Goal: Task Accomplishment & Management: Manage account settings

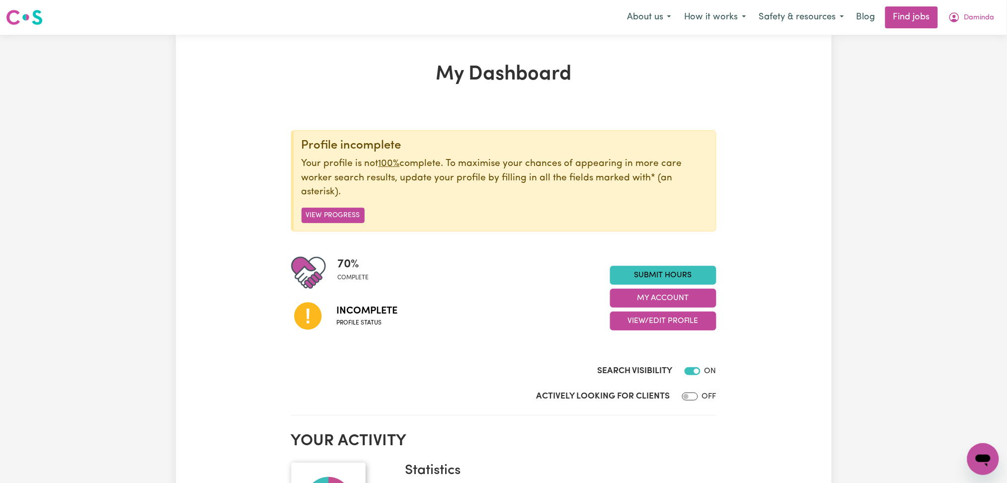
scroll to position [132, 0]
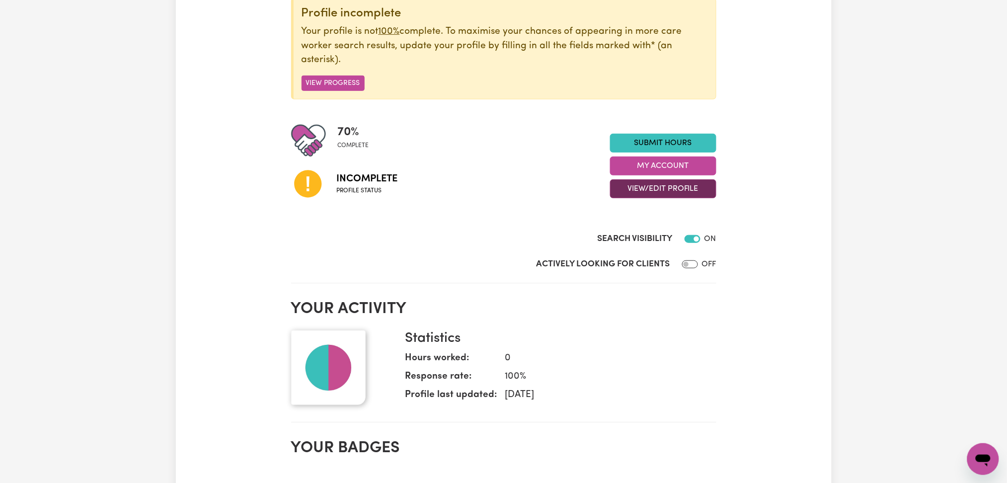
click at [630, 195] on button "View/Edit Profile" at bounding box center [663, 188] width 106 height 19
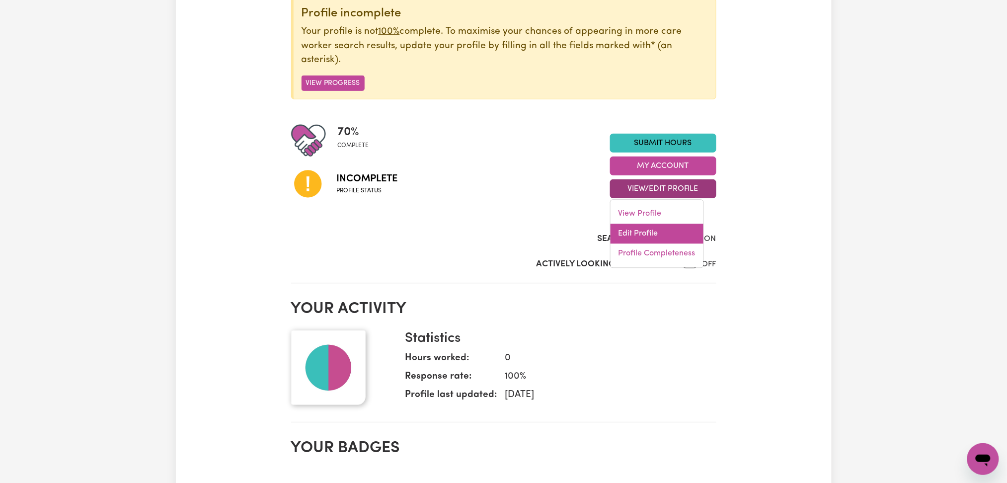
click at [630, 231] on link "Edit Profile" at bounding box center [657, 234] width 93 height 20
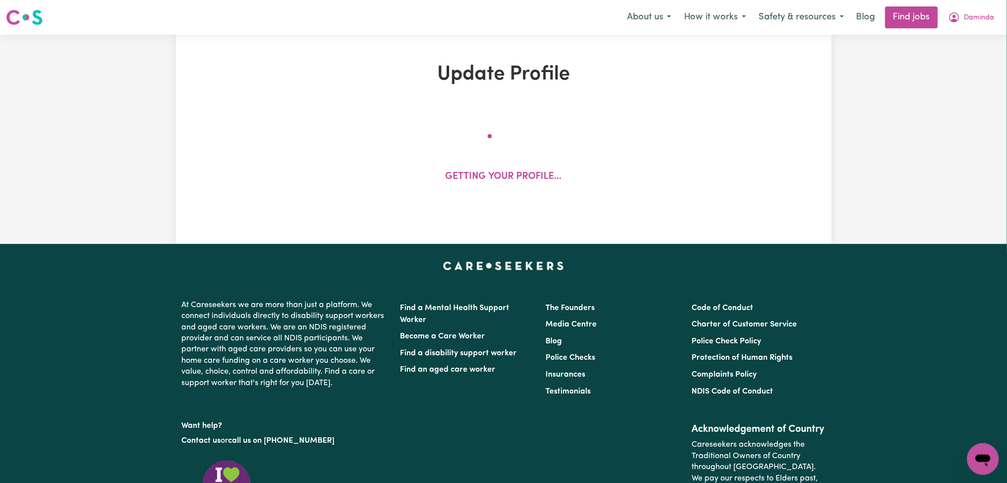
select select "[DEMOGRAPHIC_DATA]"
select select "[DEMOGRAPHIC_DATA] Citizen"
select select "Studying a healthcare related degree or qualification"
select select "50"
select select "80"
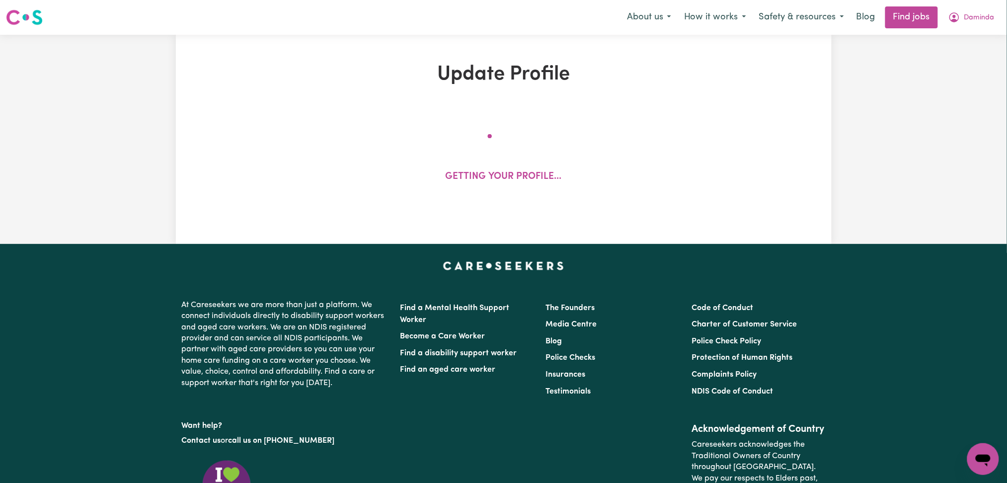
select select "99"
select select "120"
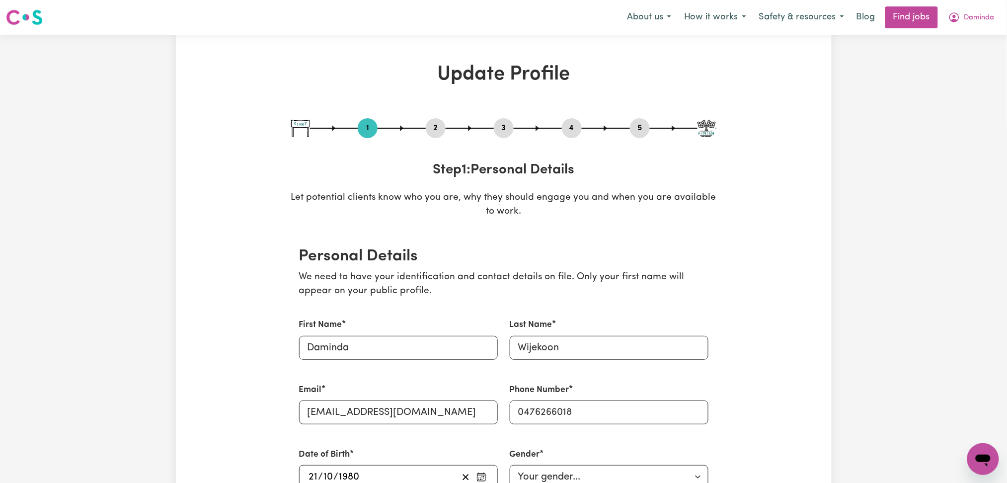
scroll to position [66, 0]
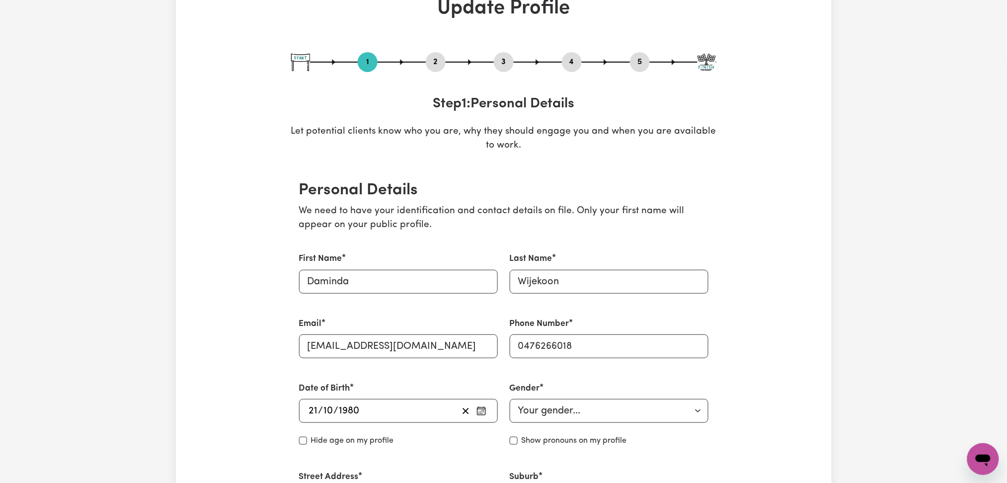
click at [435, 60] on button "2" at bounding box center [436, 62] width 20 height 13
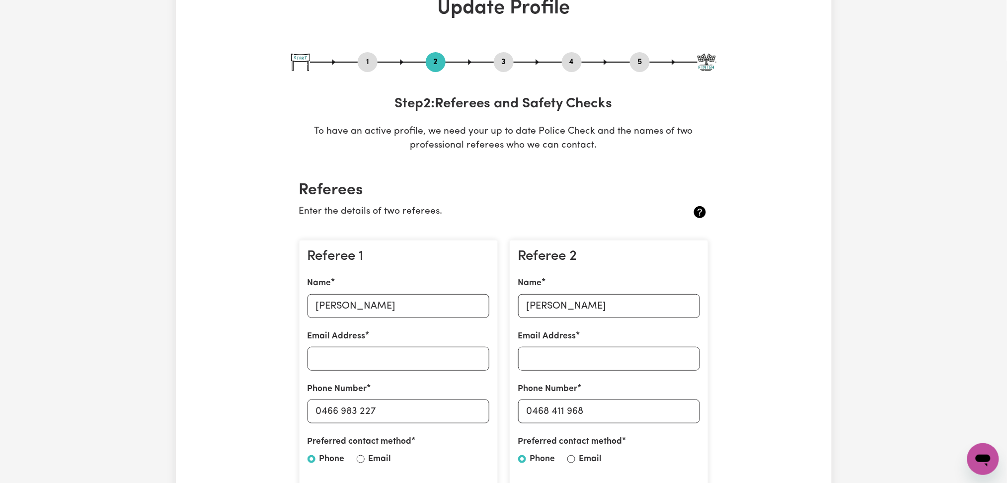
scroll to position [199, 0]
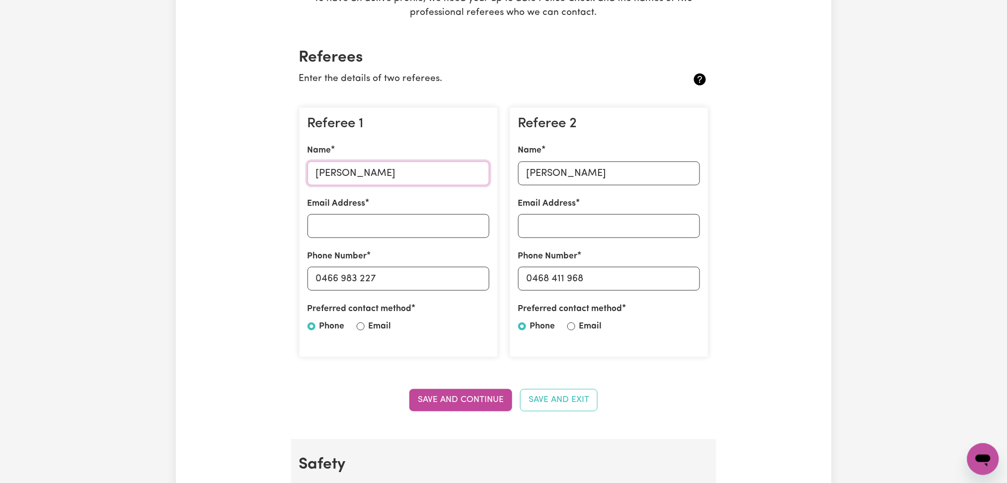
click at [380, 173] on input "[PERSON_NAME]" at bounding box center [399, 174] width 182 height 24
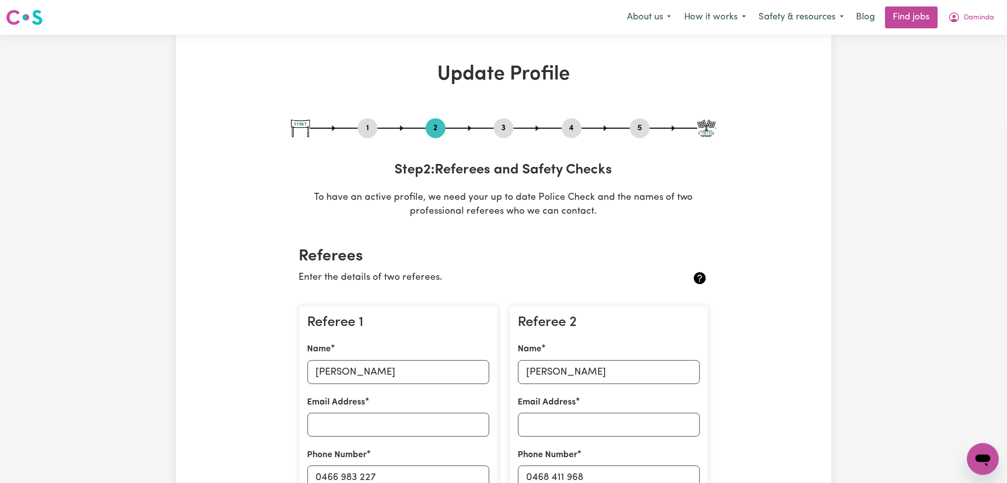
click at [362, 128] on button "1" at bounding box center [368, 128] width 20 height 13
select select "[DEMOGRAPHIC_DATA]"
select select "[DEMOGRAPHIC_DATA] Citizen"
select select "Studying a healthcare related degree or qualification"
select select "50"
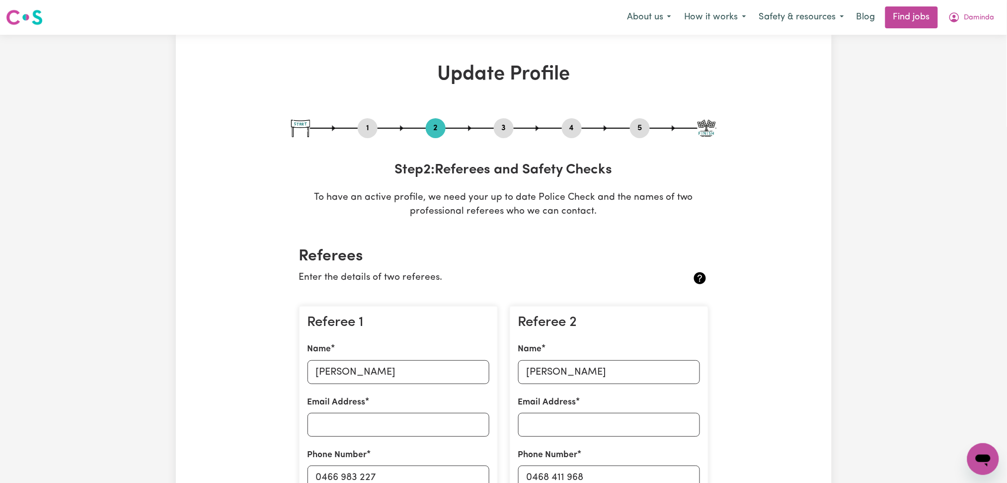
select select "80"
select select "99"
select select "120"
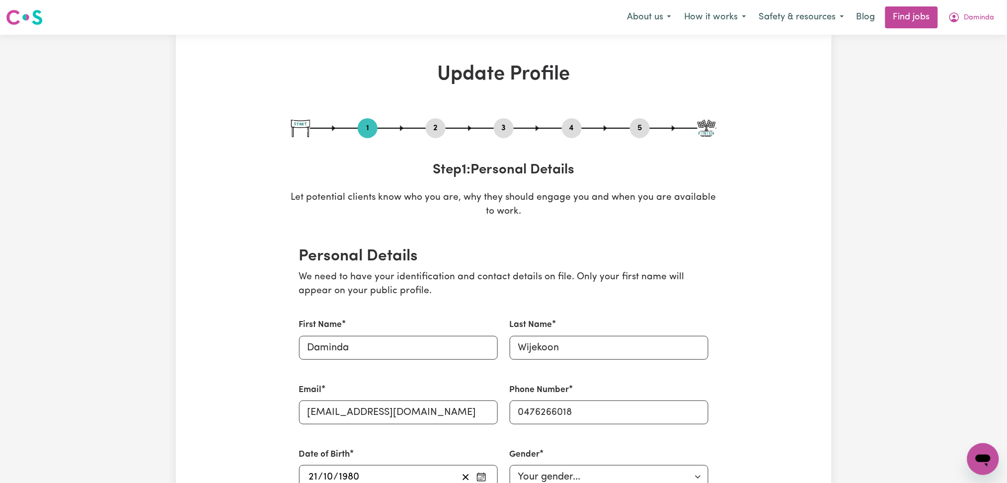
click at [435, 130] on button "2" at bounding box center [436, 128] width 20 height 13
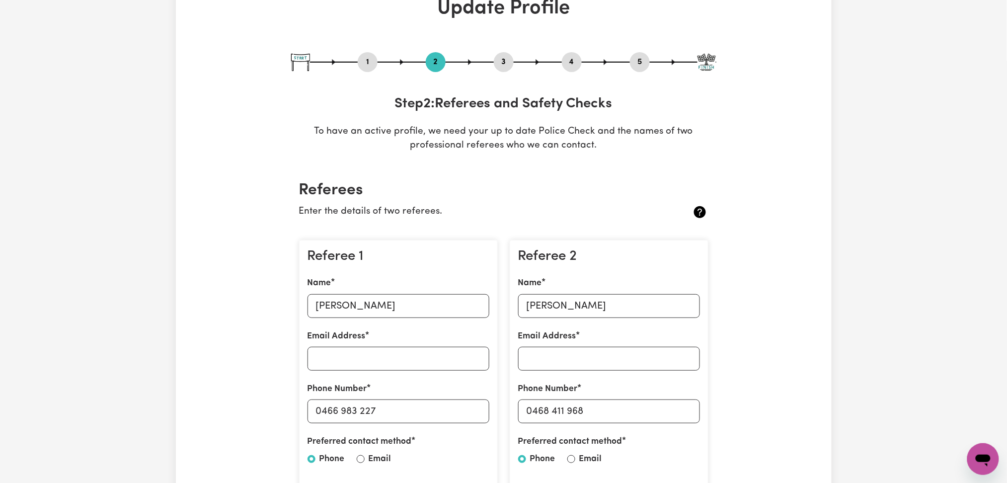
scroll to position [132, 0]
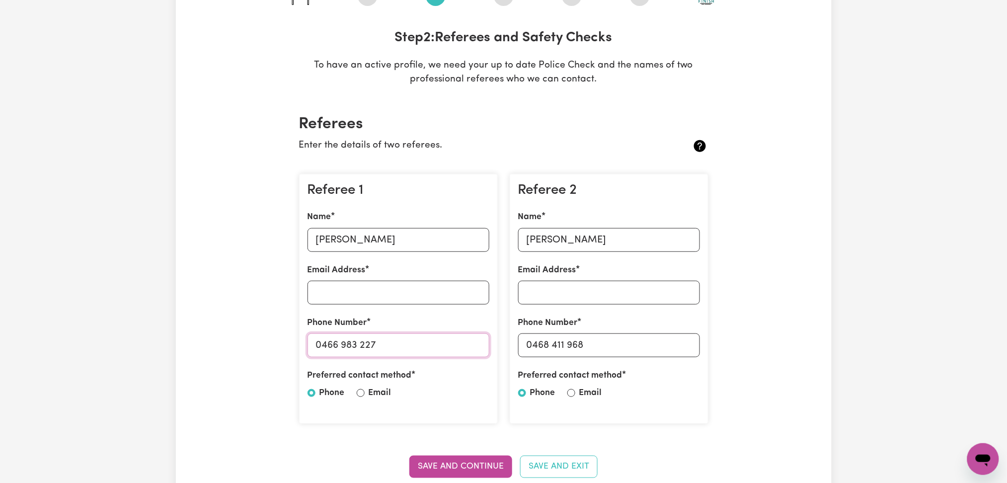
drag, startPoint x: 322, startPoint y: 341, endPoint x: 426, endPoint y: 340, distance: 104.4
click at [426, 340] on input "0466 983 227" at bounding box center [399, 345] width 182 height 24
click at [528, 241] on input "[PERSON_NAME]" at bounding box center [609, 240] width 182 height 24
drag, startPoint x: 534, startPoint y: 343, endPoint x: 659, endPoint y: 347, distance: 124.8
click at [659, 347] on input "0468 411 968" at bounding box center [609, 345] width 182 height 24
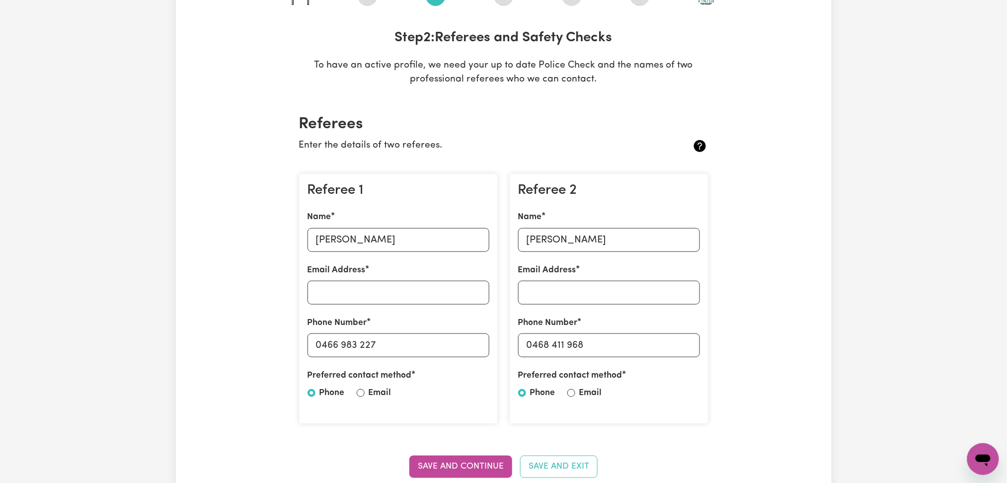
scroll to position [0, 0]
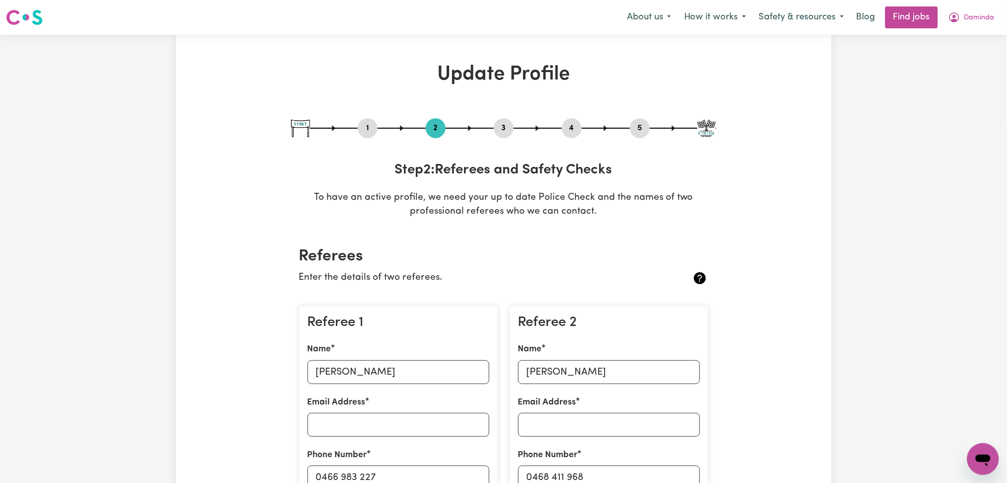
drag, startPoint x: 505, startPoint y: 129, endPoint x: 523, endPoint y: 129, distance: 17.4
click at [505, 129] on button "3" at bounding box center [504, 128] width 20 height 13
select select "Certificate III (Individual Support)"
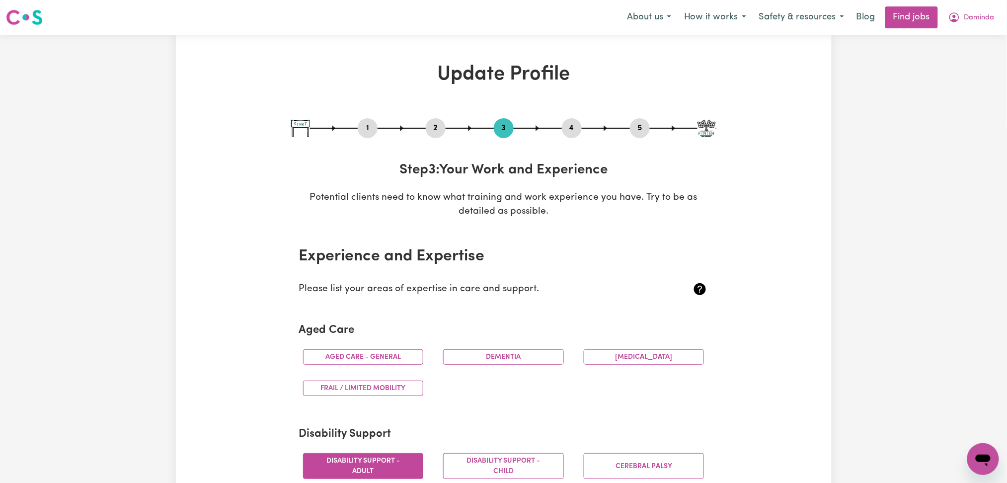
click at [583, 131] on div "1 2 3 4 5" at bounding box center [503, 128] width 425 height 20
click at [574, 132] on button "4" at bounding box center [572, 128] width 20 height 13
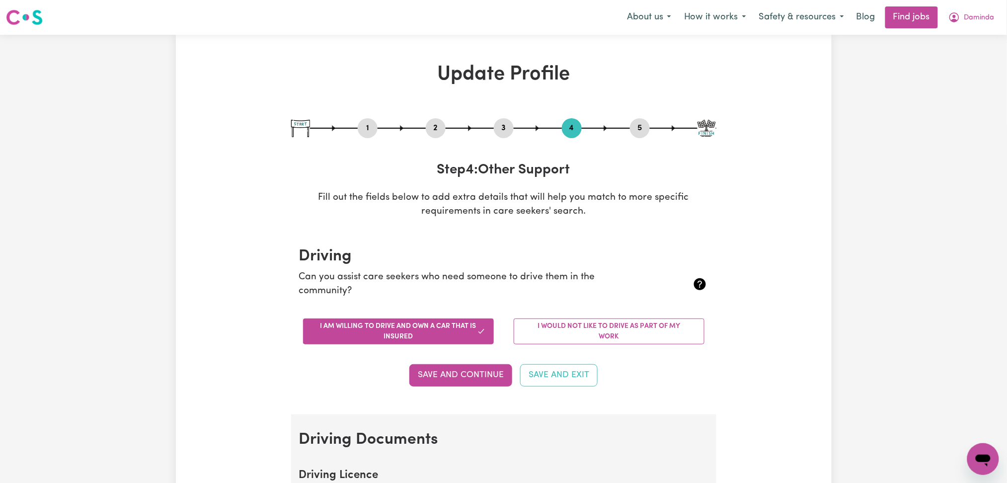
click at [649, 132] on button "5" at bounding box center [640, 128] width 20 height 13
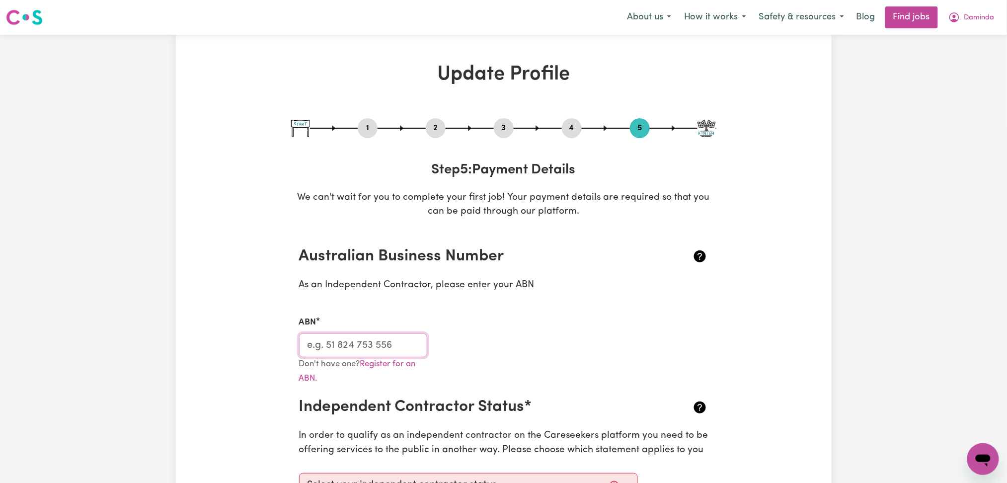
click at [322, 356] on input "ABN" at bounding box center [363, 345] width 129 height 24
click at [975, 3] on nav "Menu About us How it works Safety & resources Blog Find jobs Daminda" at bounding box center [503, 17] width 1007 height 35
click at [974, 19] on span "Daminda" at bounding box center [980, 17] width 30 height 11
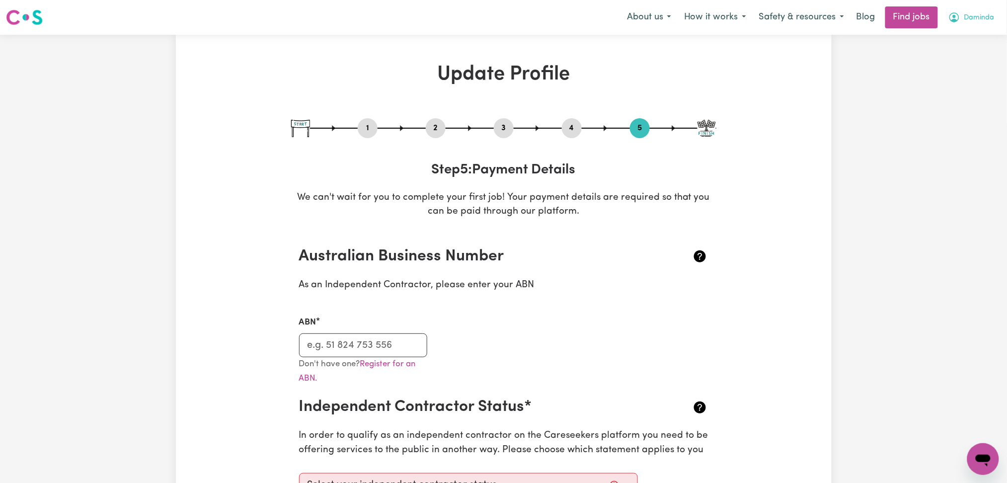
click at [970, 22] on span "Daminda" at bounding box center [980, 17] width 30 height 11
click at [963, 70] on link "Logout" at bounding box center [961, 76] width 79 height 19
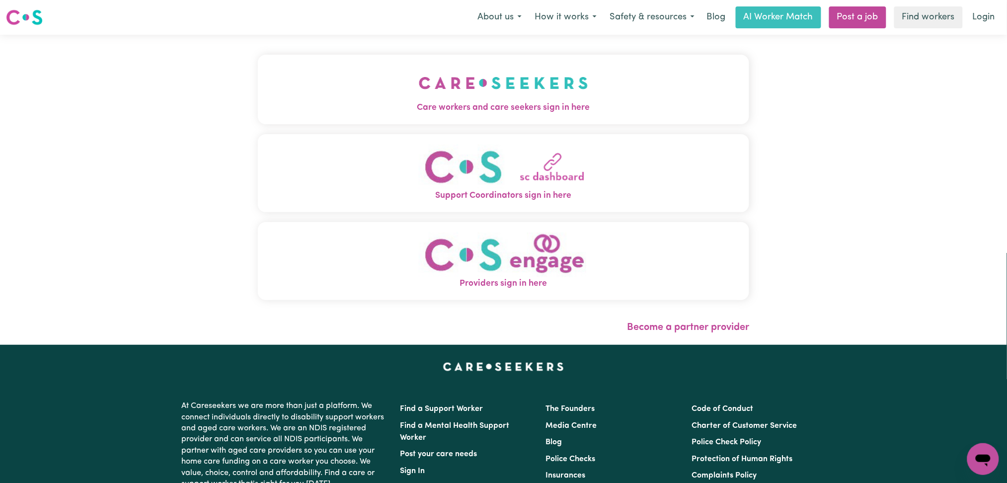
click at [457, 104] on span "Care workers and care seekers sign in here" at bounding box center [504, 107] width 492 height 13
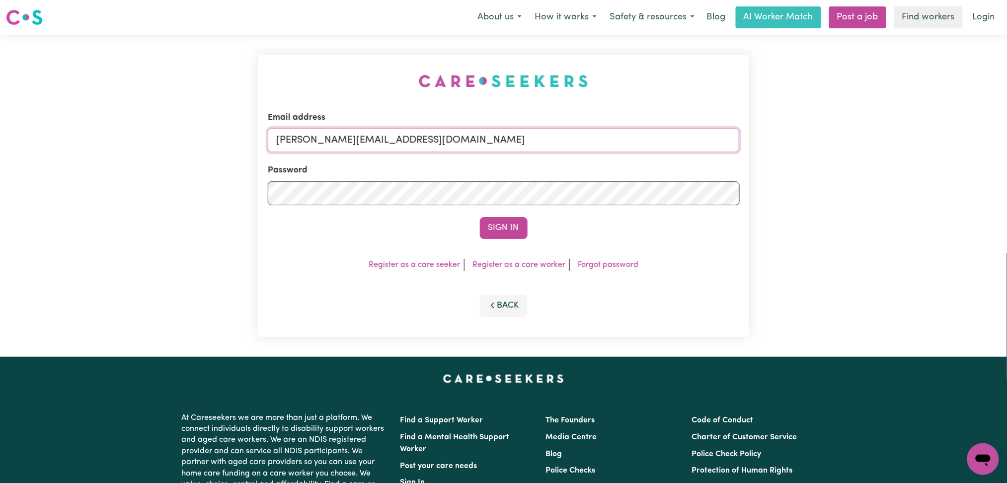
click at [407, 143] on input "[PERSON_NAME][EMAIL_ADDRESS][DOMAIN_NAME]" at bounding box center [504, 140] width 472 height 24
drag, startPoint x: 398, startPoint y: 139, endPoint x: 660, endPoint y: 168, distance: 264.0
click at [660, 168] on form "Email address Superuser~[EMAIL_ADDRESS][DOMAIN_NAME] Password Sign In" at bounding box center [504, 175] width 472 height 128
type input "Superuser~[EMAIL_ADDRESS][DOMAIN_NAME]"
click at [499, 226] on button "Sign In" at bounding box center [504, 228] width 48 height 22
